Goal: Task Accomplishment & Management: Complete application form

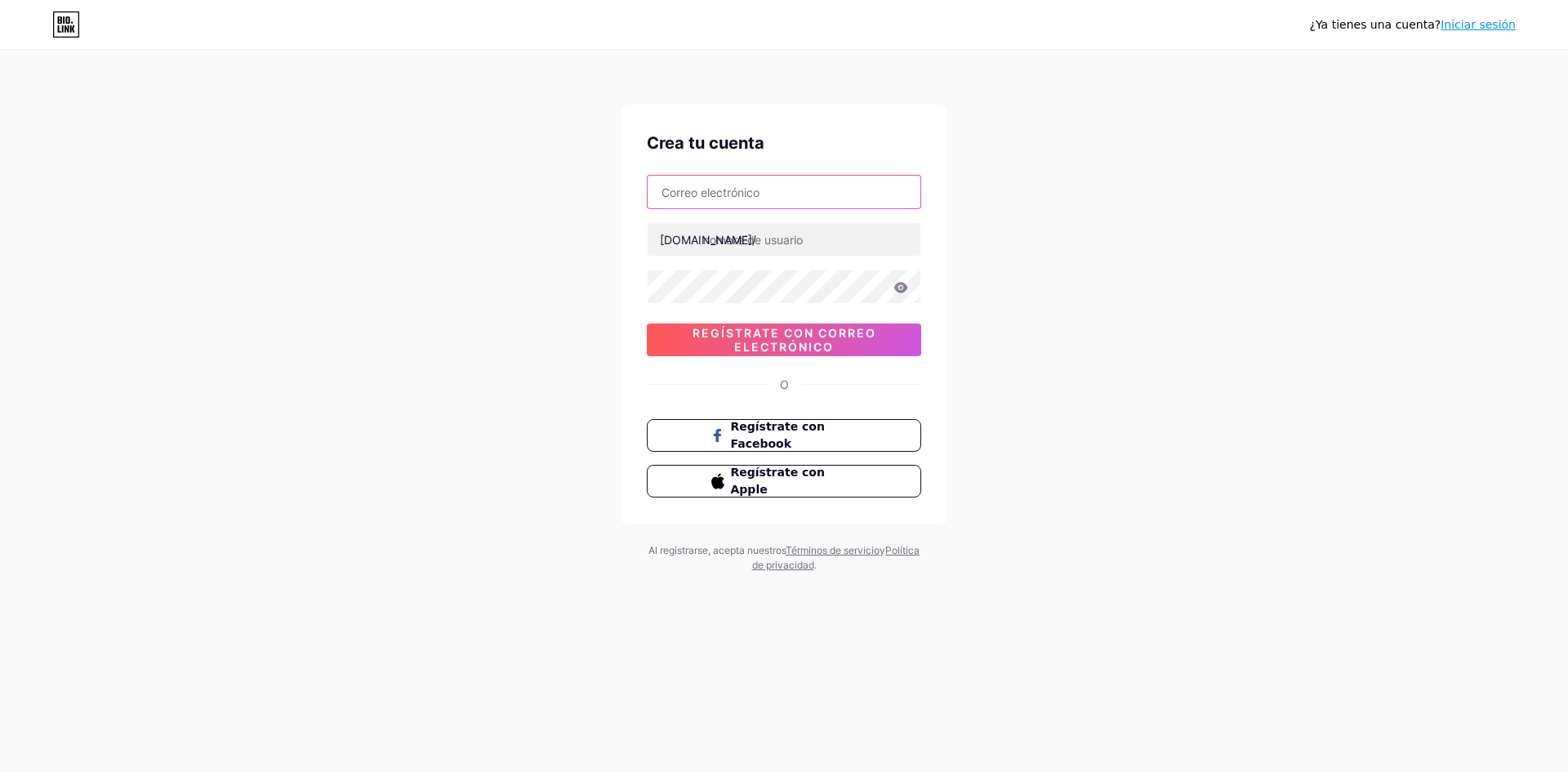
click at [697, 202] on input "text" at bounding box center [784, 191] width 273 height 32
type input "[EMAIL_ADDRESS][DOMAIN_NAME]"
click at [752, 234] on input "text" at bounding box center [784, 239] width 273 height 32
type input "disfrutatesex"
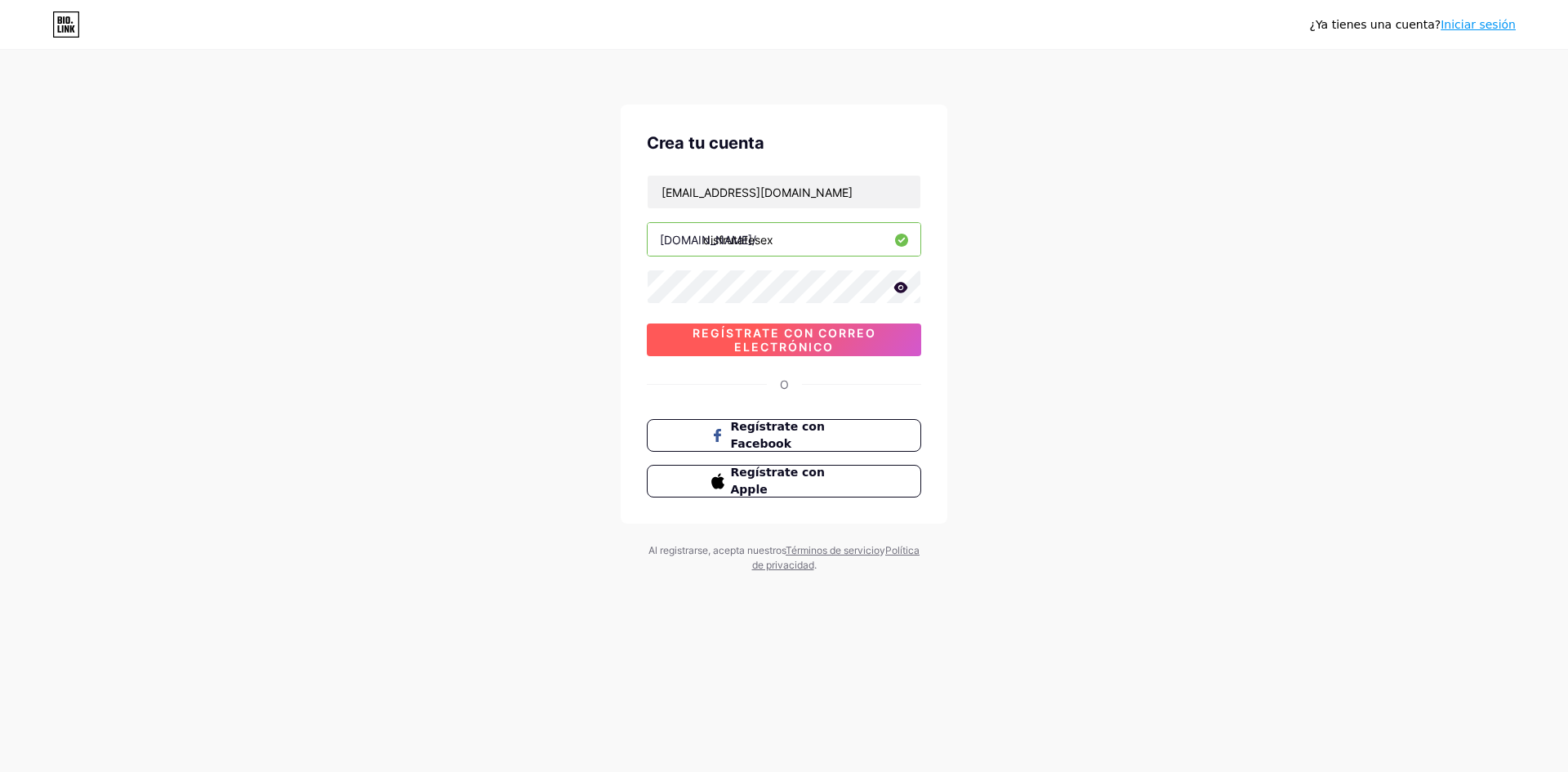
click at [857, 332] on font "Regístrate con correo electrónico" at bounding box center [784, 340] width 184 height 28
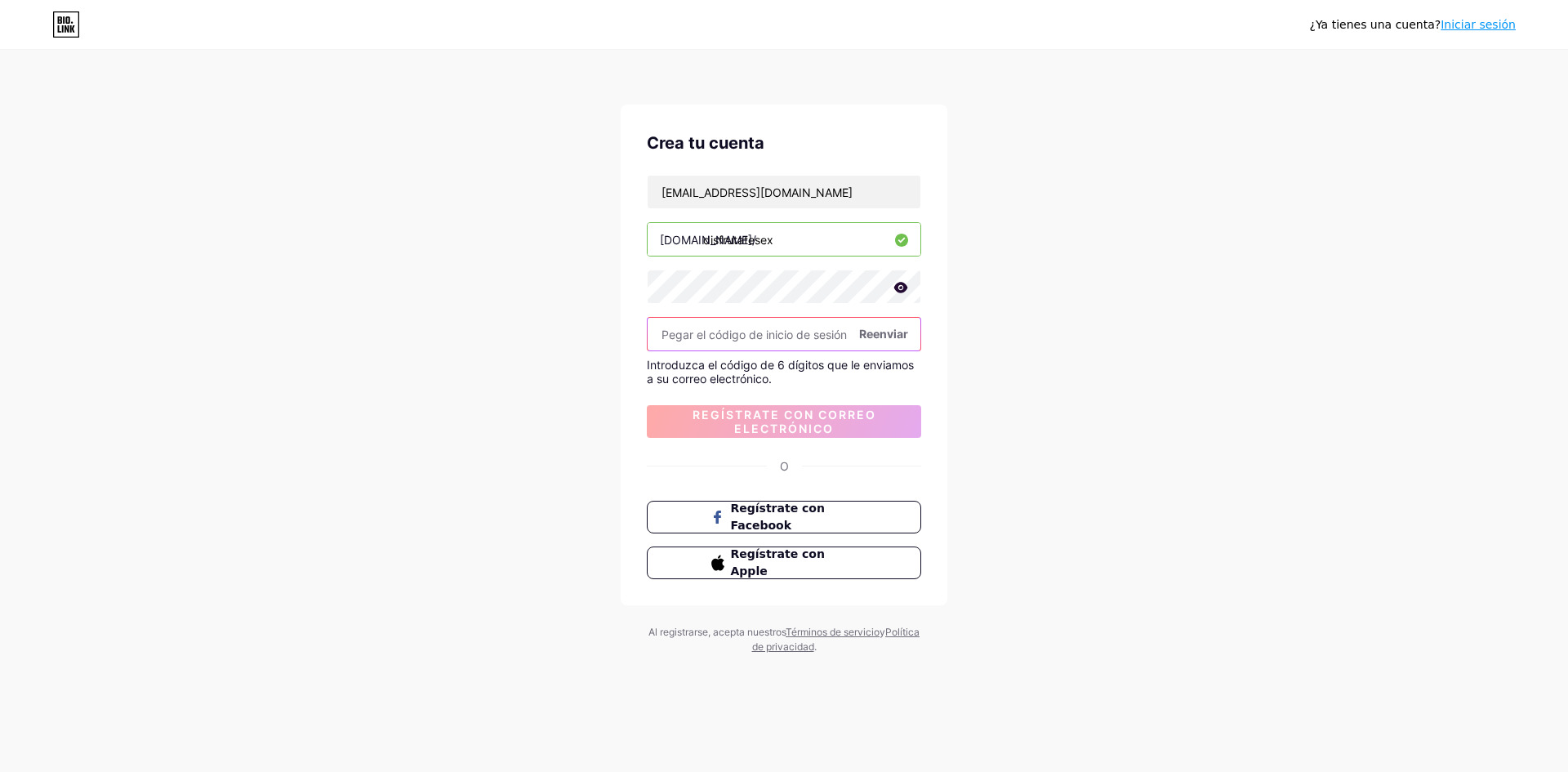
paste input "425454"
type input "425454"
click at [846, 410] on font "Regístrate con correo electrónico" at bounding box center [784, 422] width 184 height 28
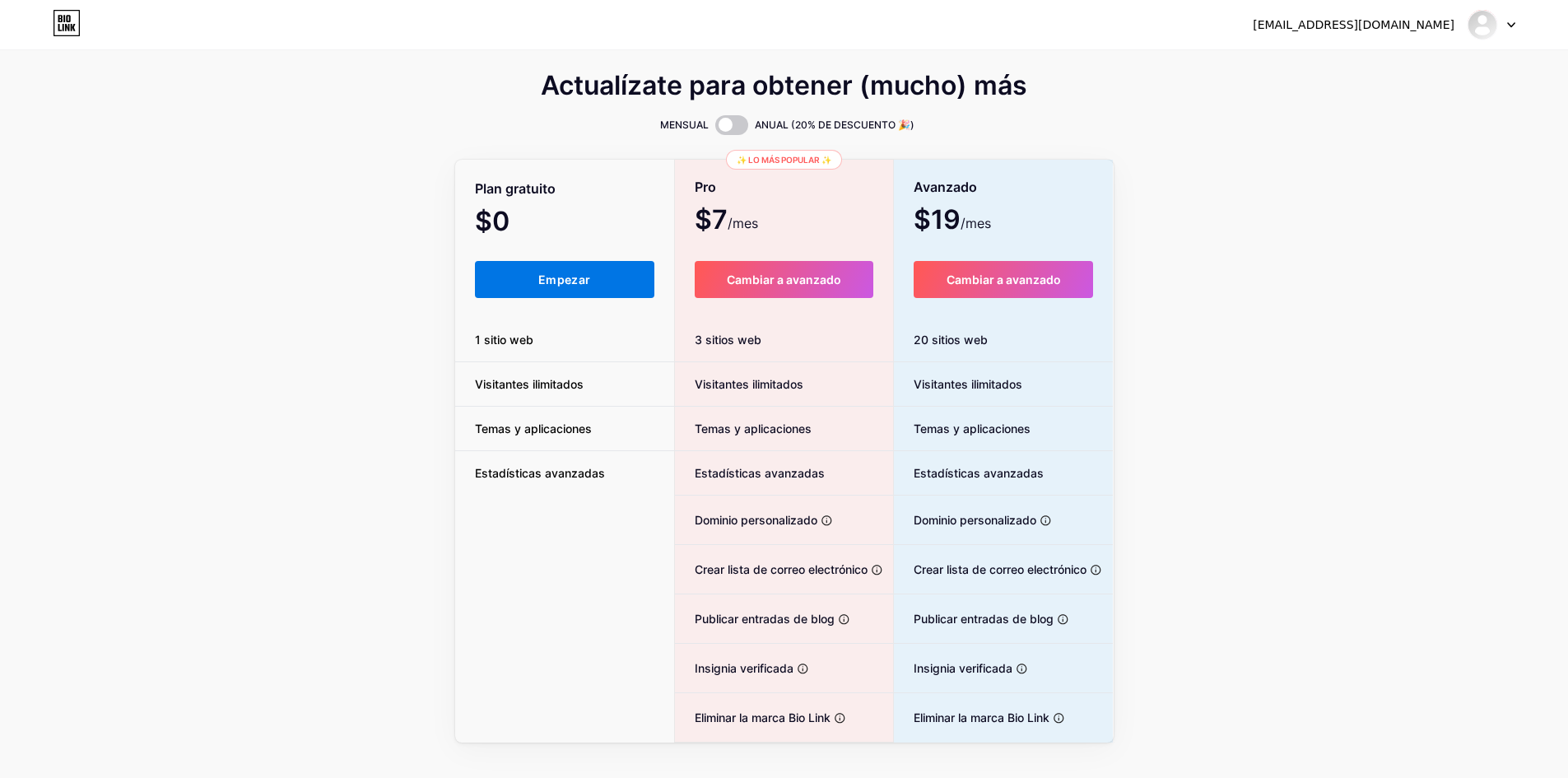
click at [561, 275] on font "Empezar" at bounding box center [564, 279] width 52 height 14
